Goal: Task Accomplishment & Management: Complete application form

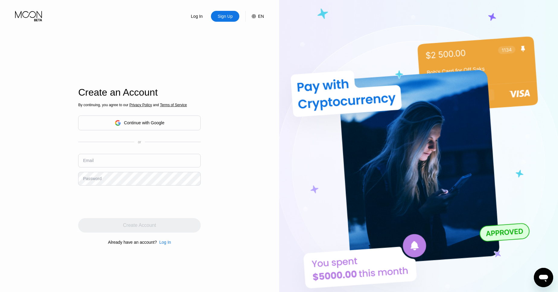
click at [408, 169] on img at bounding box center [418, 160] width 279 height 321
click at [159, 126] on div "Continue with Google" at bounding box center [140, 122] width 50 height 9
